Goal: Task Accomplishment & Management: Use online tool/utility

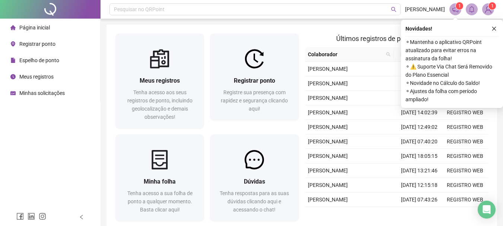
click at [22, 47] on span "Registrar ponto" at bounding box center [37, 44] width 36 height 6
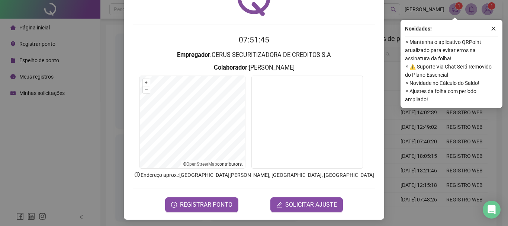
scroll to position [48, 0]
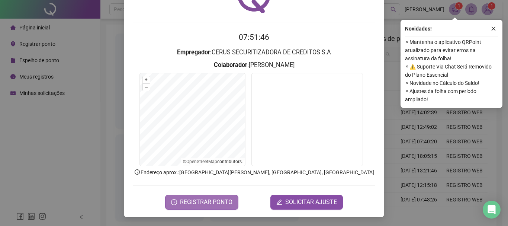
click at [230, 199] on button "REGISTRAR PONTO" at bounding box center [201, 202] width 73 height 15
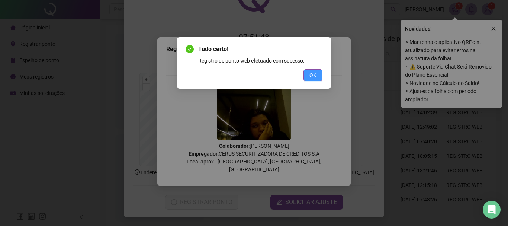
click at [318, 75] on button "OK" at bounding box center [313, 75] width 19 height 12
click at [318, 75] on div "Tudo certo! Registro de ponto web efetuado com sucesso. OK" at bounding box center [254, 113] width 508 height 226
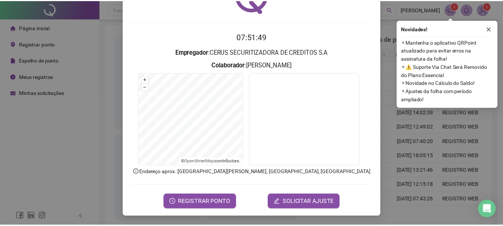
scroll to position [48, 0]
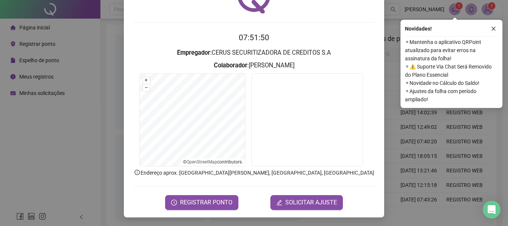
drag, startPoint x: 430, startPoint y: 130, endPoint x: 410, endPoint y: 150, distance: 28.2
click at [429, 134] on div "Registro de ponto web 07:51:50 Empregador : CERUS SECURITIZADORA DE CREDITOS S.…" at bounding box center [254, 113] width 508 height 226
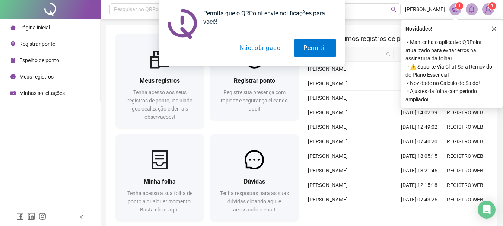
click at [247, 49] on button "Não, obrigado" at bounding box center [259, 48] width 59 height 19
